Goal: Navigation & Orientation: Find specific page/section

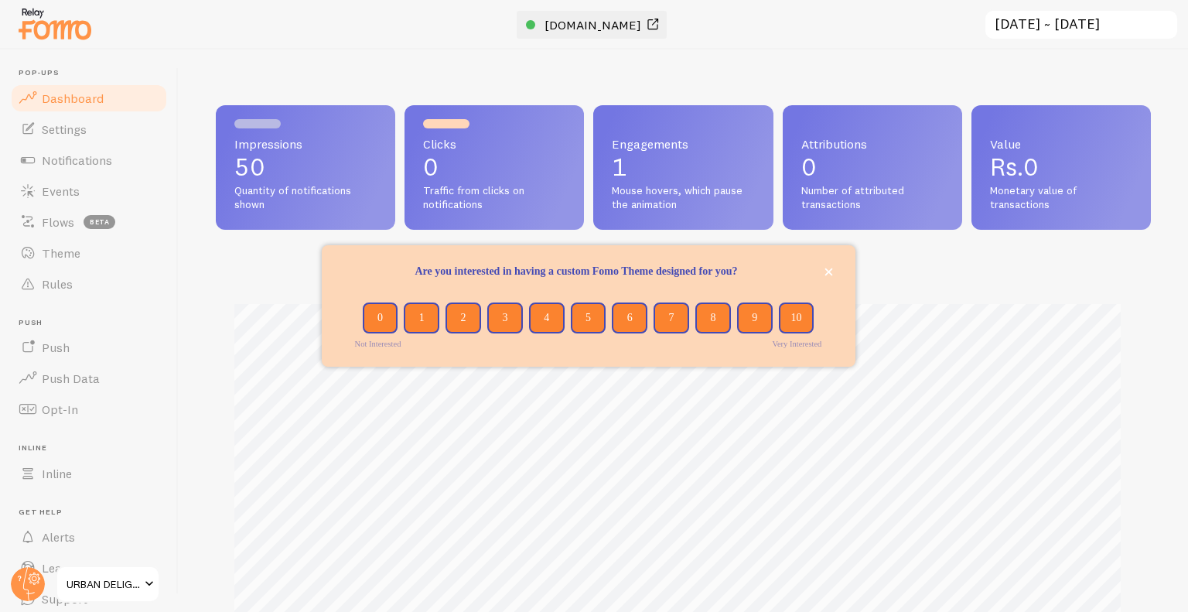
click at [562, 28] on span "[DOMAIN_NAME]" at bounding box center [592, 24] width 97 height 15
click at [26, 587] on circle at bounding box center [28, 584] width 34 height 34
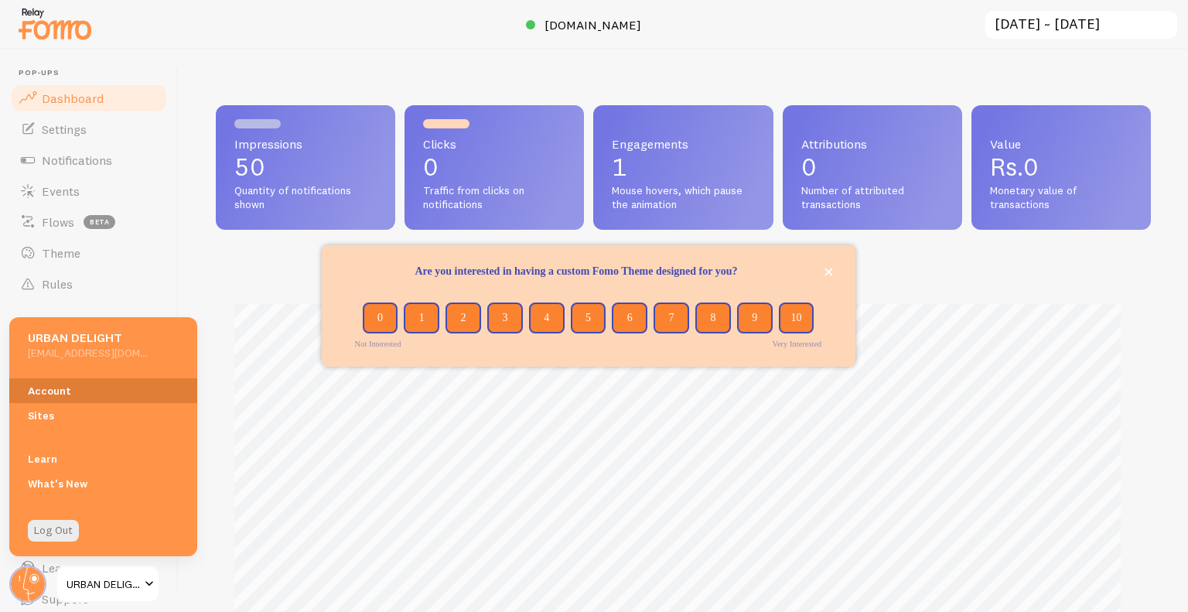
click at [107, 401] on link "Account" at bounding box center [103, 390] width 188 height 25
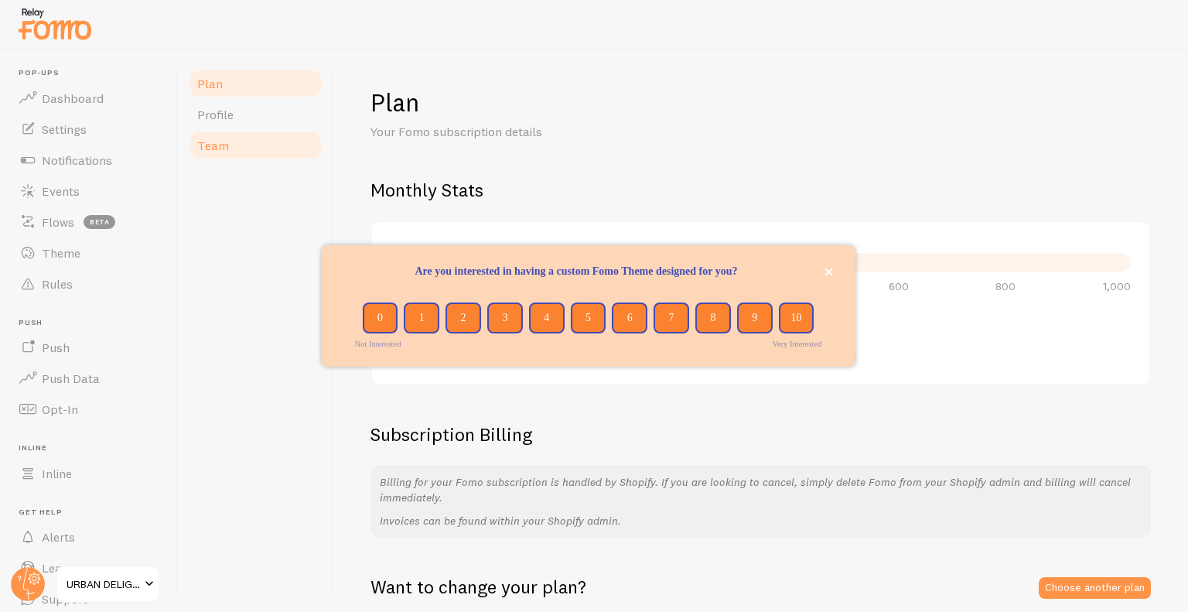
click at [234, 141] on link "Team" at bounding box center [255, 145] width 135 height 31
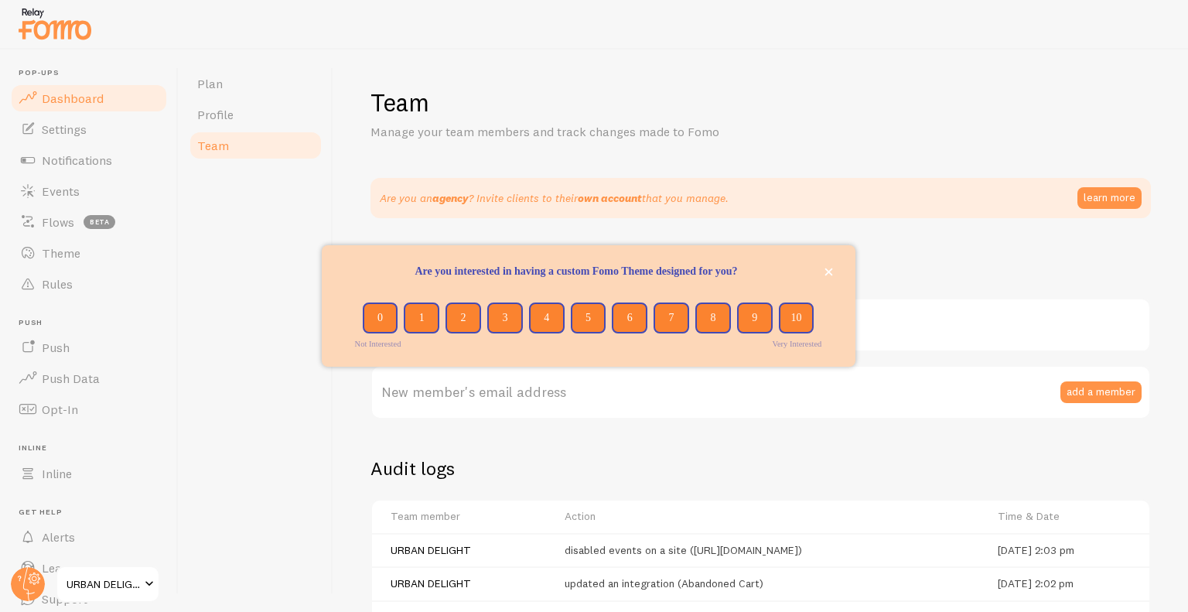
click at [121, 103] on link "Dashboard" at bounding box center [88, 98] width 159 height 31
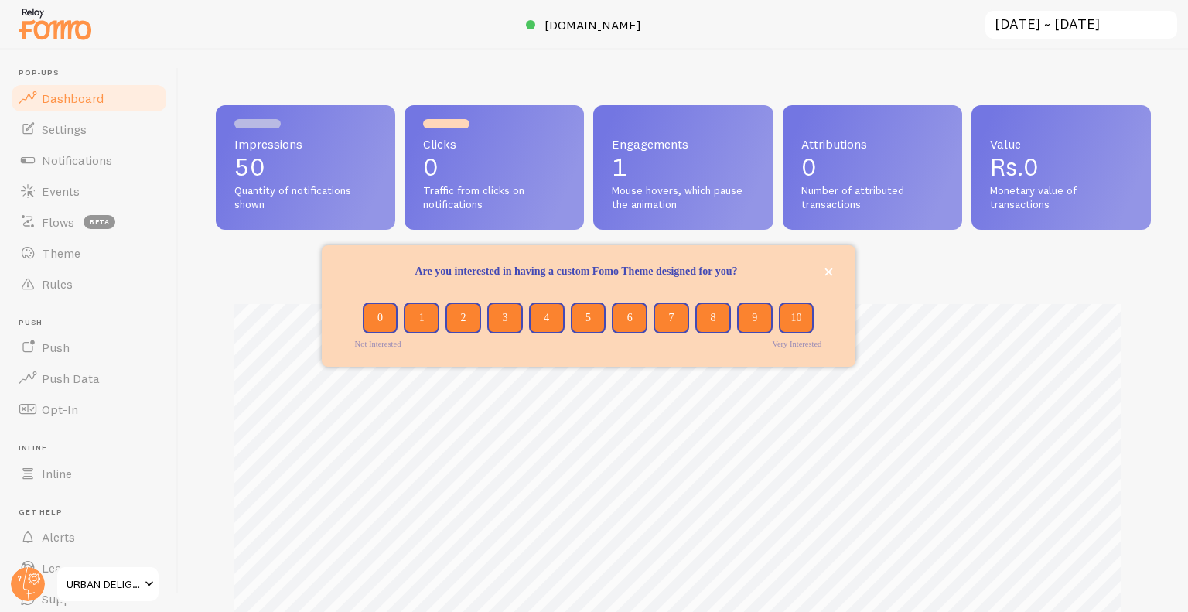
scroll to position [406, 923]
click at [39, 581] on circle at bounding box center [28, 584] width 34 height 34
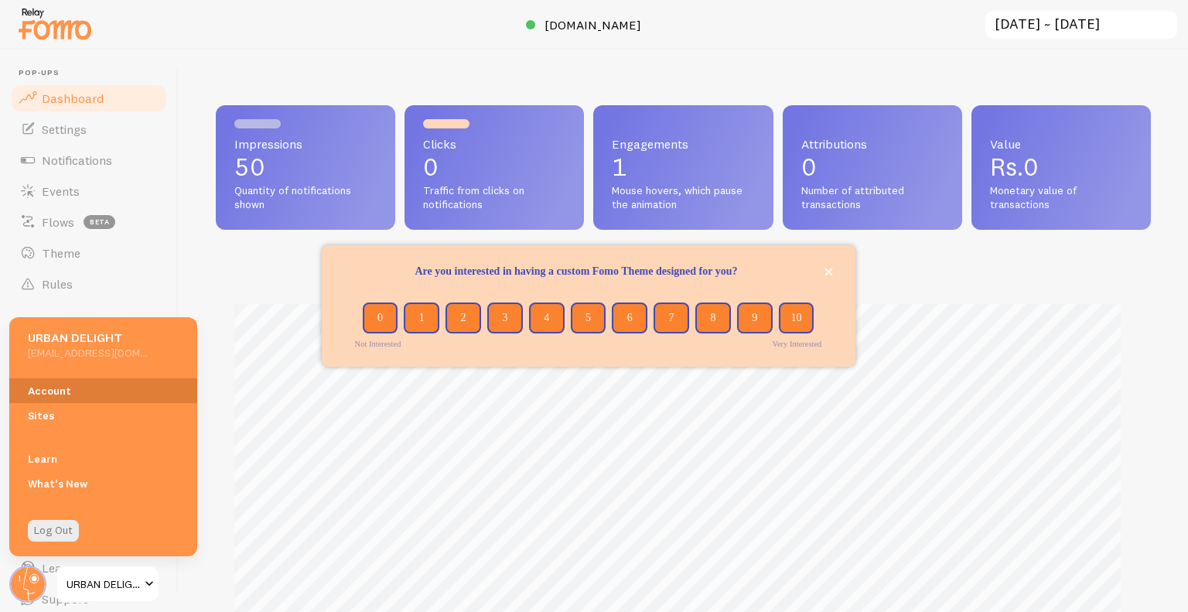
click at [91, 395] on link "Account" at bounding box center [103, 390] width 188 height 25
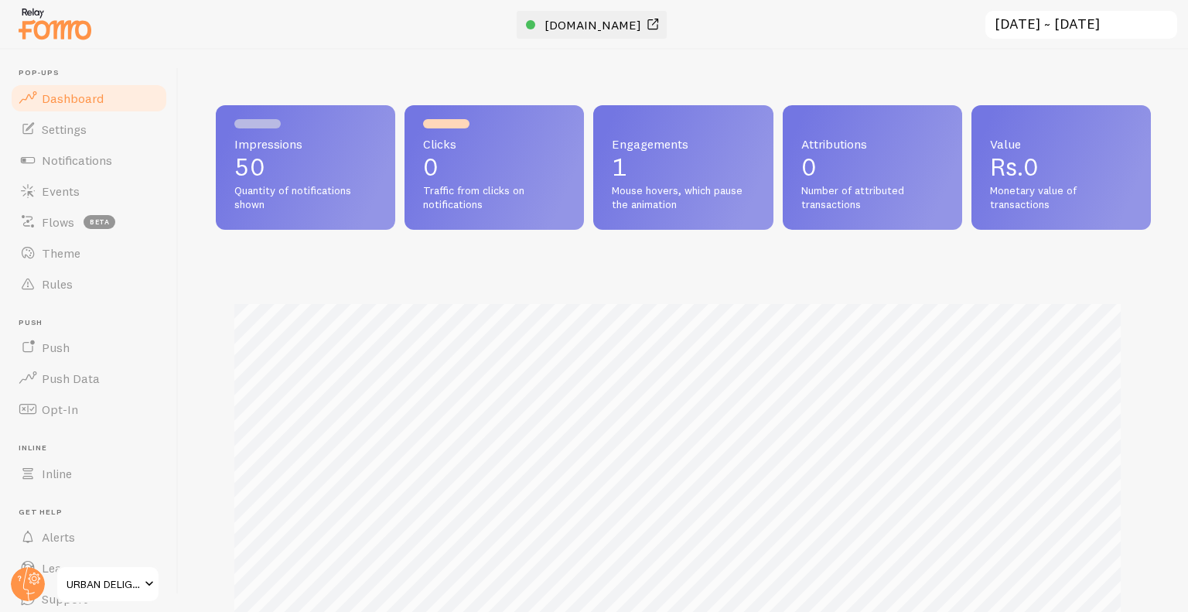
scroll to position [406, 923]
click at [578, 15] on link "[DOMAIN_NAME]" at bounding box center [594, 24] width 136 height 19
